Goal: Transaction & Acquisition: Purchase product/service

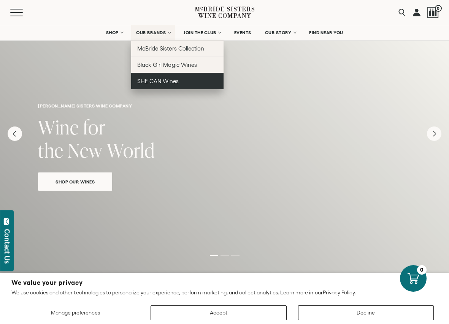
click at [156, 81] on span "SHE CAN Wines" at bounding box center [157, 81] width 41 height 6
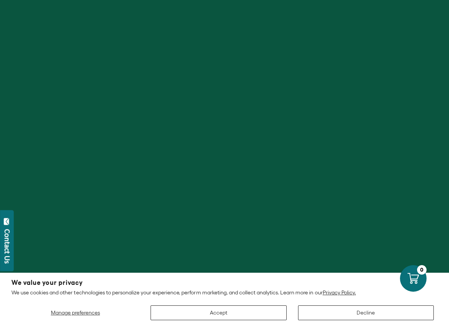
scroll to position [29, 0]
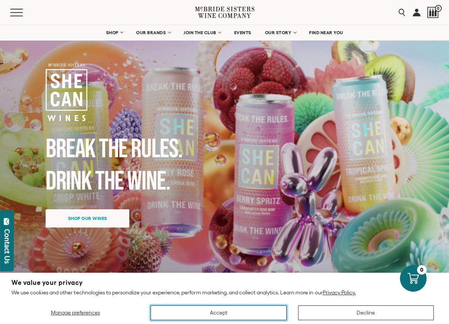
click at [252, 310] on button "Accept" at bounding box center [219, 313] width 136 height 15
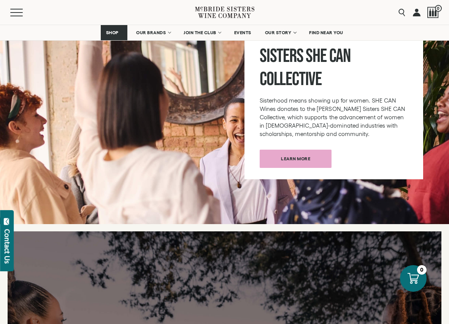
scroll to position [1037, 0]
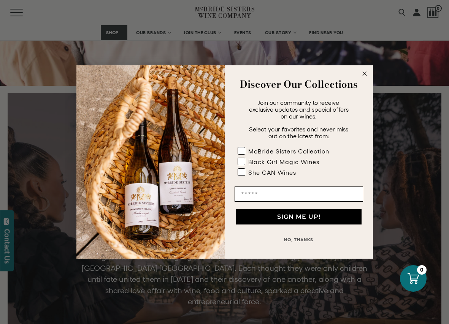
click at [362, 73] on circle "Close dialog" at bounding box center [364, 74] width 9 height 9
